Goal: Task Accomplishment & Management: Manage account settings

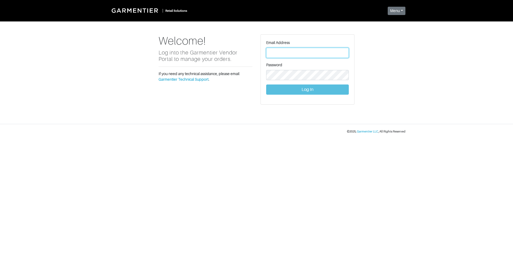
type input "[PERSON_NAME][EMAIL_ADDRESS][DOMAIN_NAME]"
click at [299, 89] on button "Log In" at bounding box center [307, 89] width 83 height 10
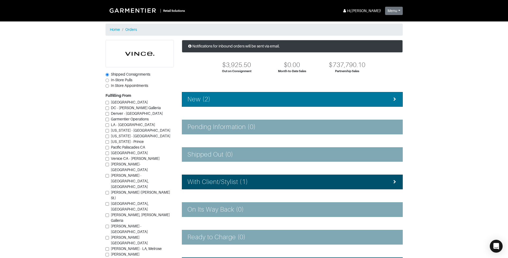
click at [247, 100] on div "New (2)" at bounding box center [293, 99] width 210 height 8
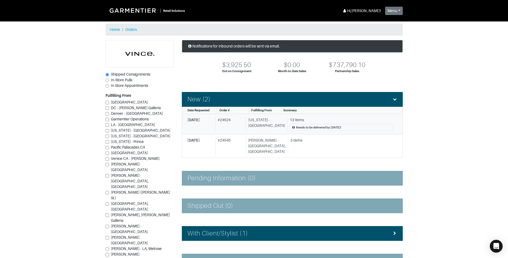
click at [269, 128] on div "[US_STATE] - [GEOGRAPHIC_DATA]" at bounding box center [265, 124] width 39 height 14
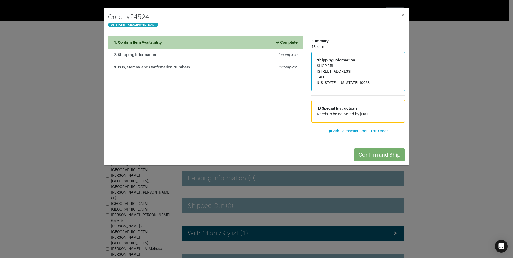
click at [229, 44] on div "1. Confirm Item Availability Complete" at bounding box center [206, 43] width 184 height 6
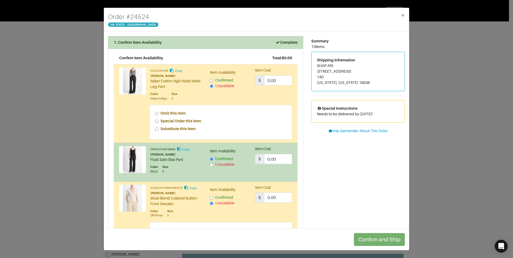
click at [450, 105] on div "Order # 24524 New York - 5th Avenue × 1. Confirm Item Availability Complete Con…" at bounding box center [256, 129] width 513 height 258
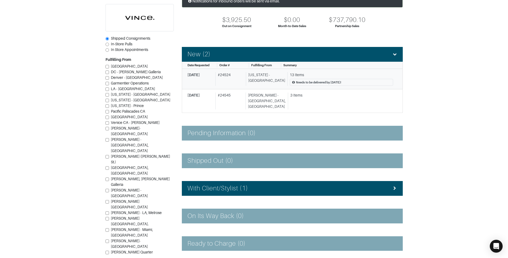
scroll to position [54, 0]
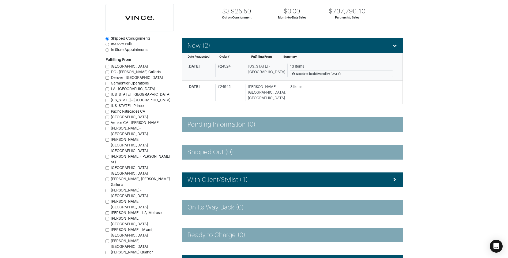
click at [237, 72] on div "# 24524" at bounding box center [230, 71] width 28 height 14
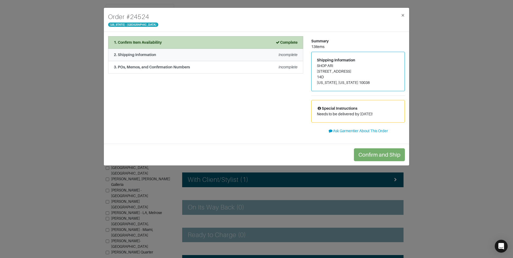
click at [181, 49] on li "2. Shipping Information Incomplete" at bounding box center [205, 55] width 195 height 12
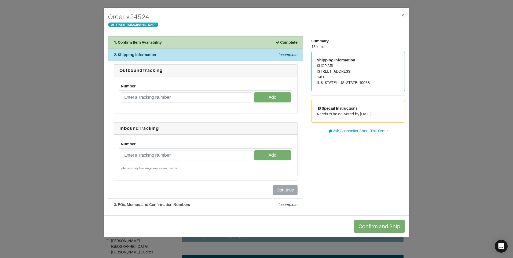
click at [484, 51] on div "Order # 24524 New York - 5th Avenue × 1. Confirm Item Availability Complete Con…" at bounding box center [256, 129] width 513 height 258
